Goal: Check status: Check status

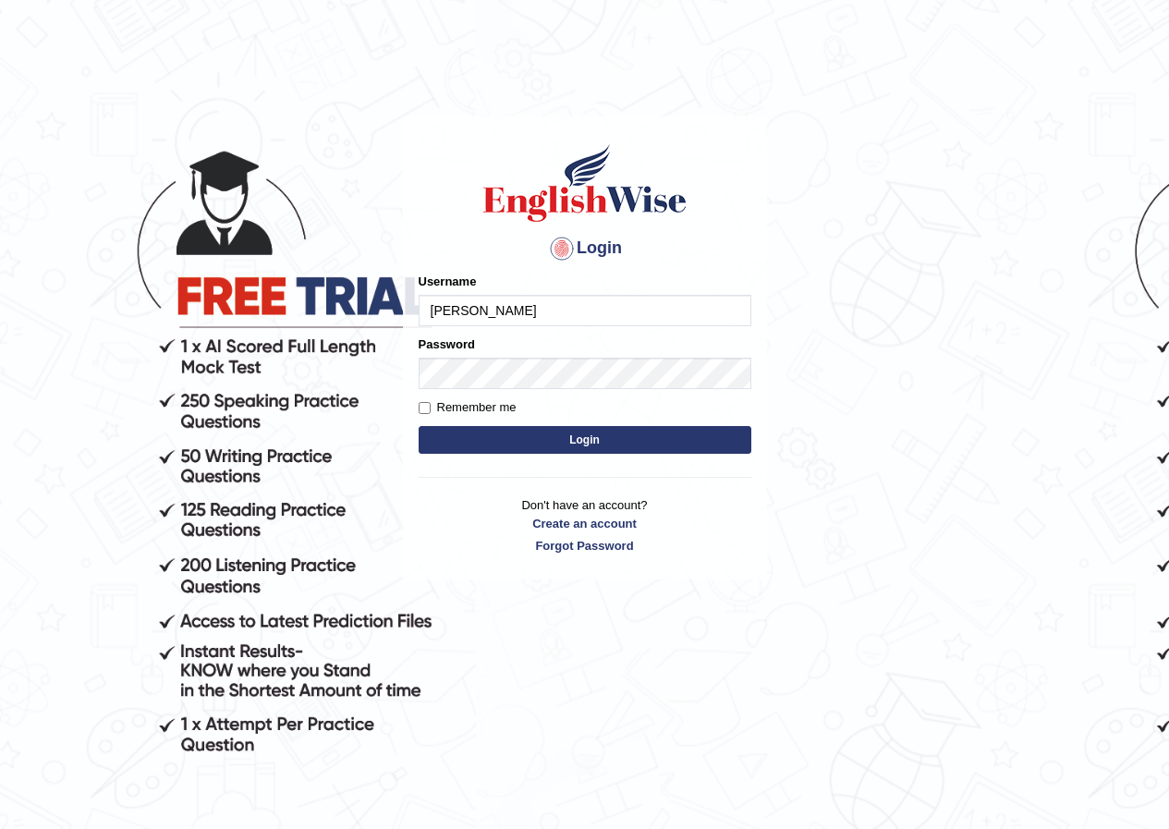
type input "annifred_parramatta"
click at [530, 433] on button "Login" at bounding box center [585, 440] width 333 height 28
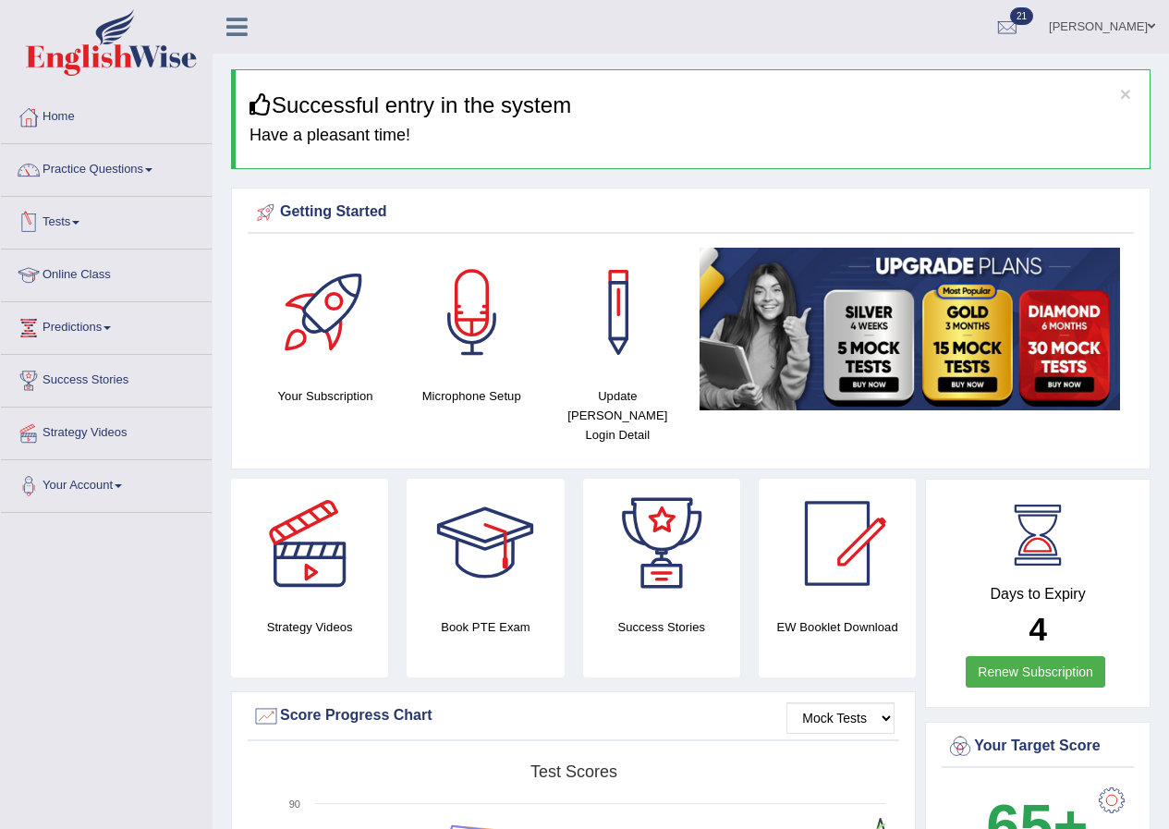
click at [70, 220] on link "Tests" at bounding box center [106, 220] width 211 height 46
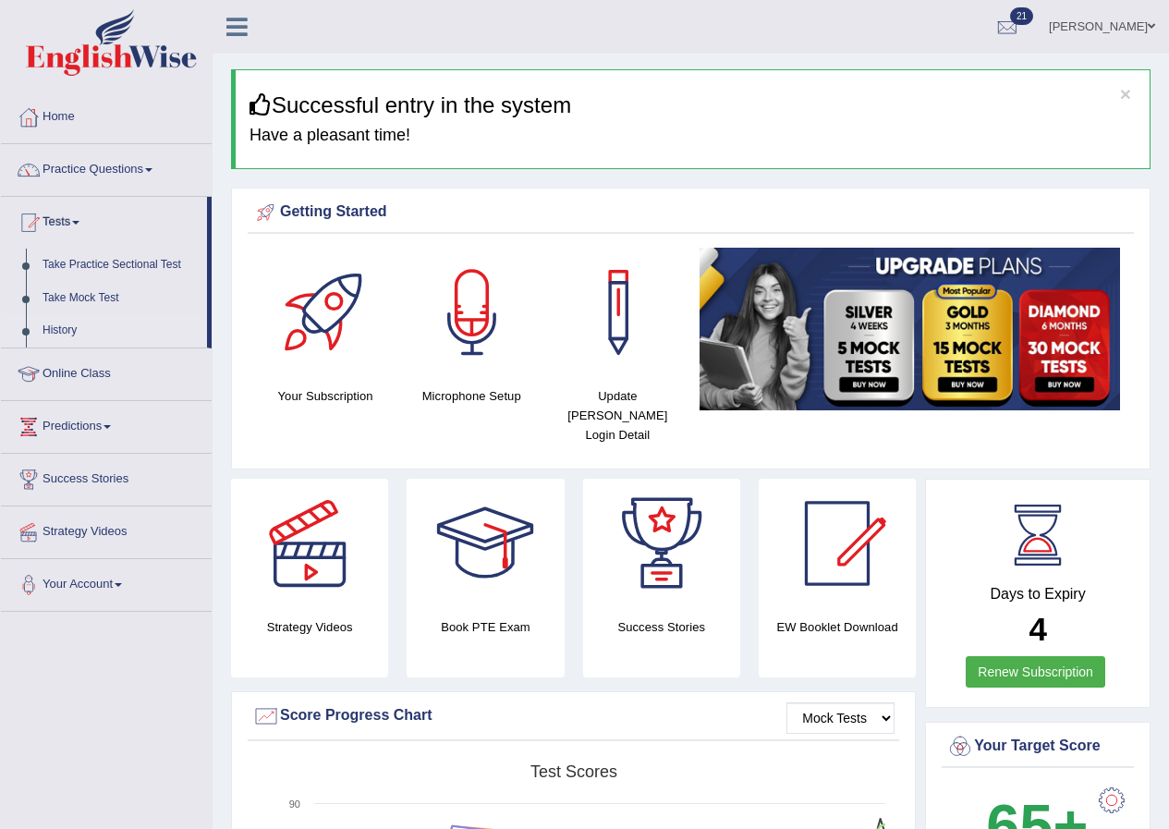
click at [52, 321] on link "History" at bounding box center [120, 330] width 173 height 33
